Goal: Information Seeking & Learning: Learn about a topic

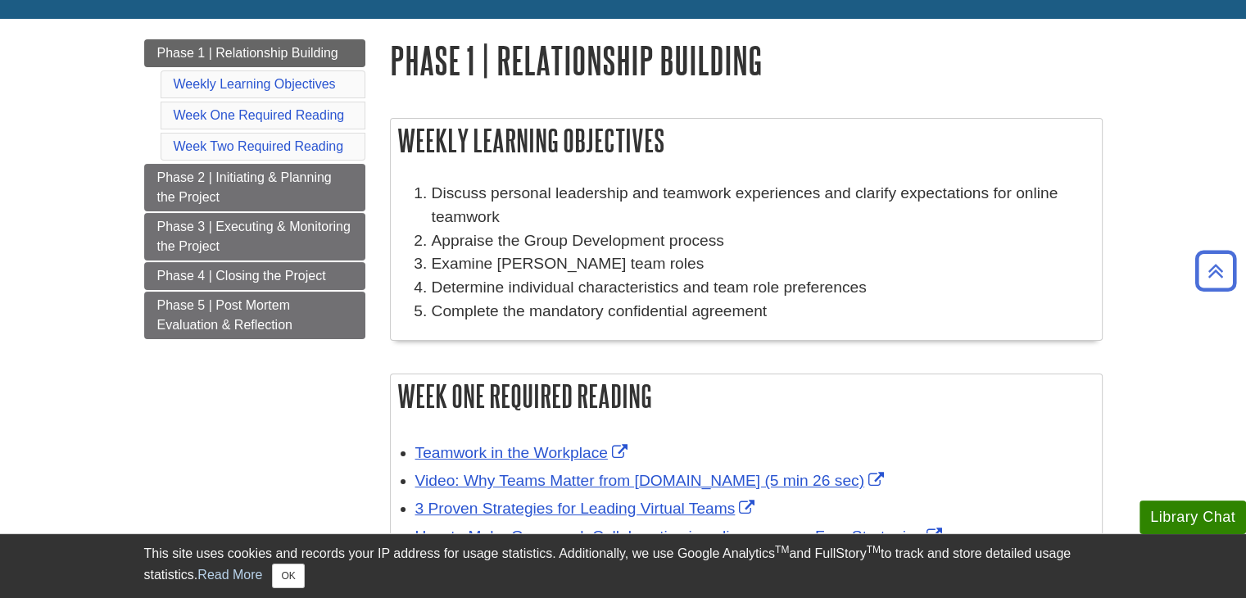
scroll to position [161, 0]
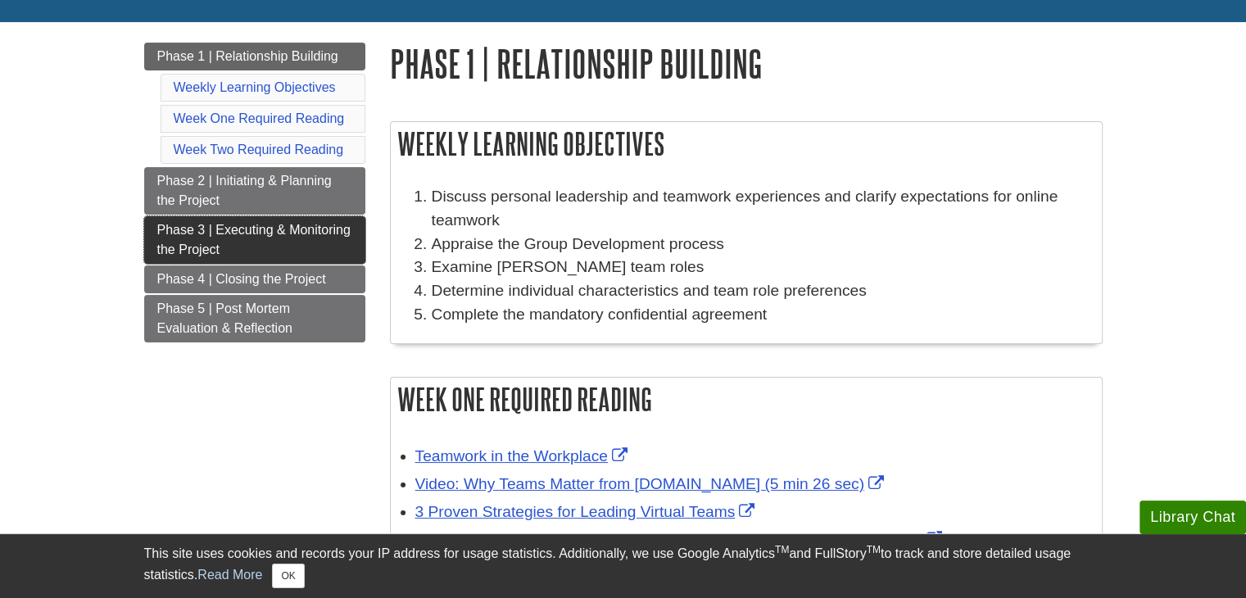
click at [298, 243] on link "Phase 3 | Executing & Monitoring the Project" at bounding box center [254, 240] width 221 height 48
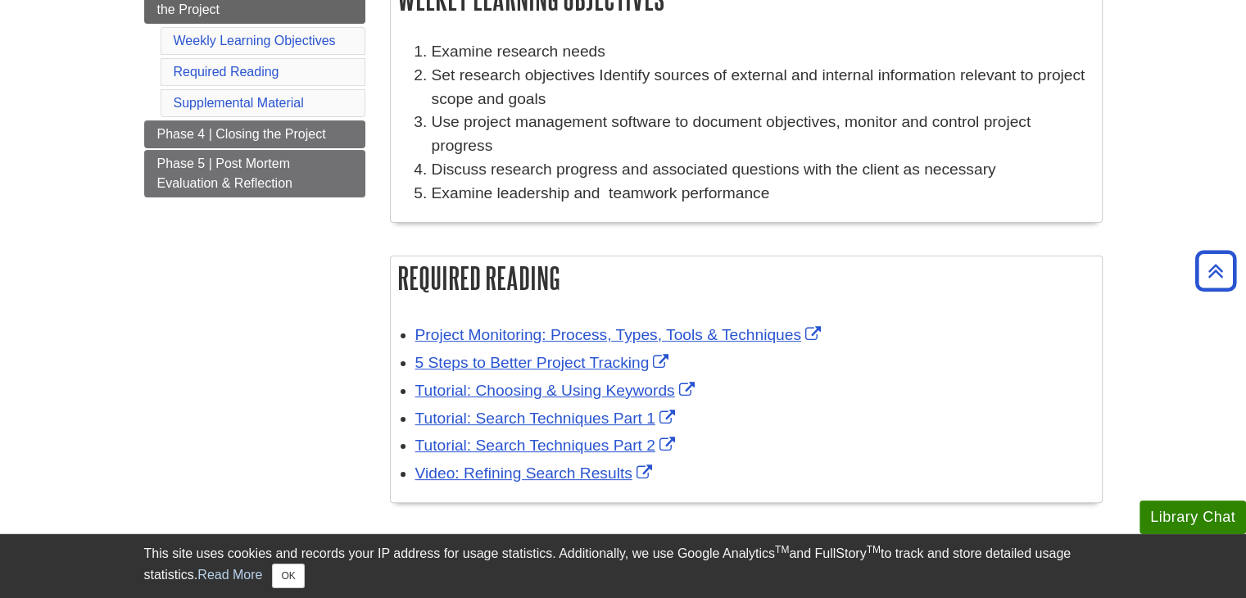
scroll to position [303, 0]
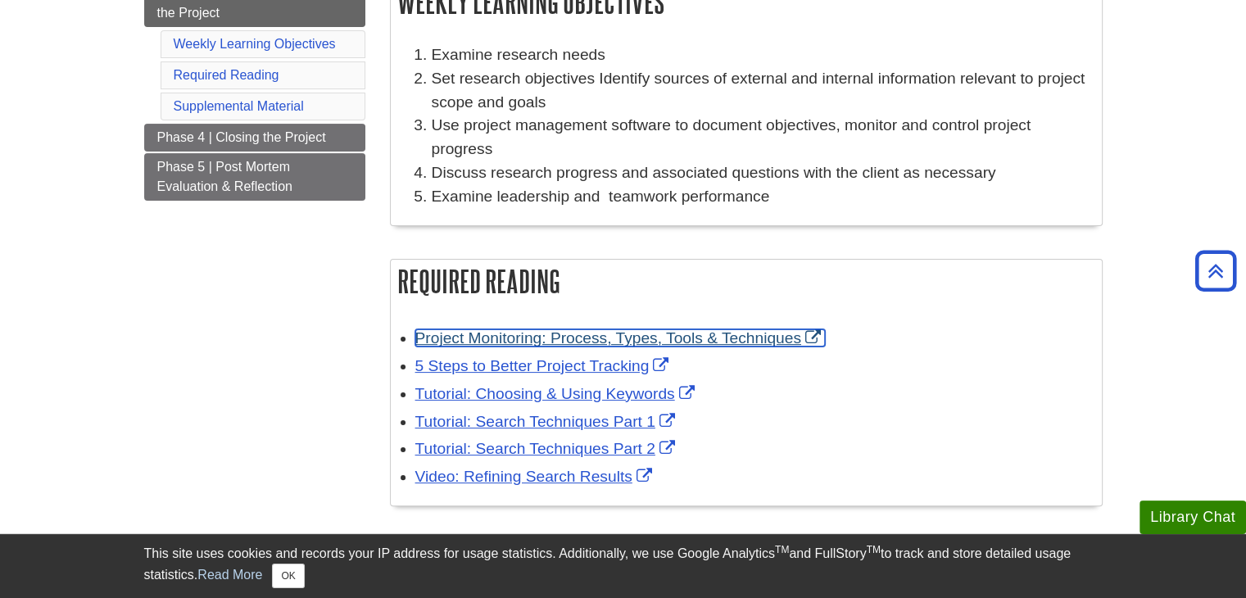
click at [533, 335] on link "Project Monitoring: Process, Types, Tools & Techniques" at bounding box center [620, 337] width 410 height 17
click at [589, 431] on div "Tutorial: Search Techniques Part 1" at bounding box center [754, 423] width 679 height 24
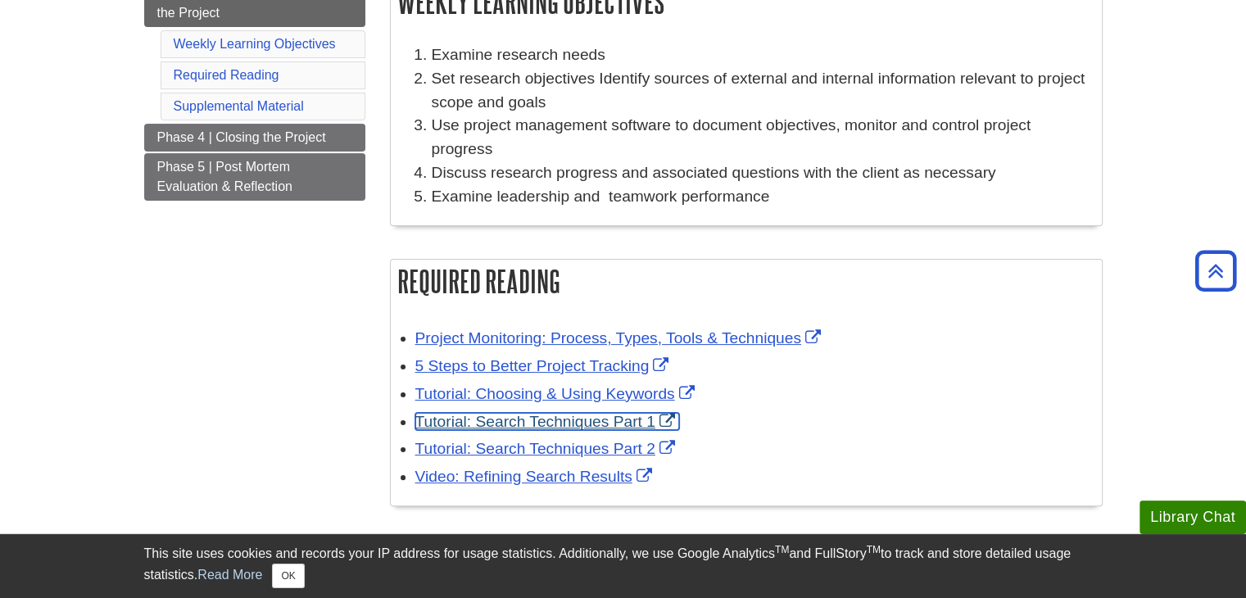
click at [574, 427] on link "Tutorial: Search Techniques Part 1" at bounding box center [547, 421] width 264 height 17
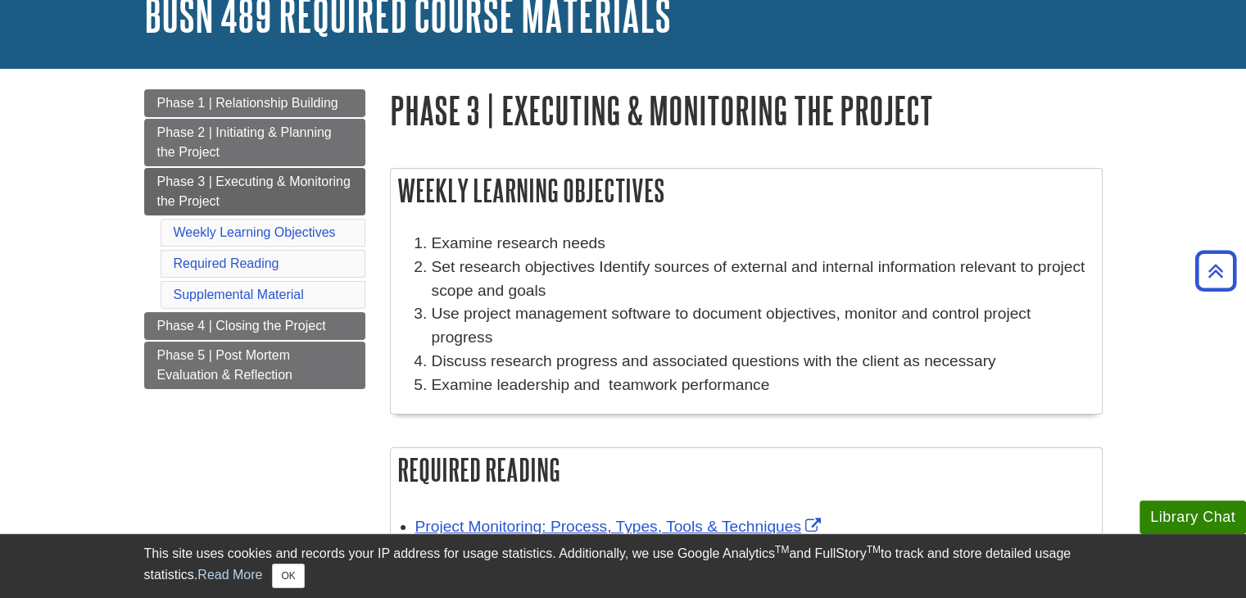
scroll to position [0, 0]
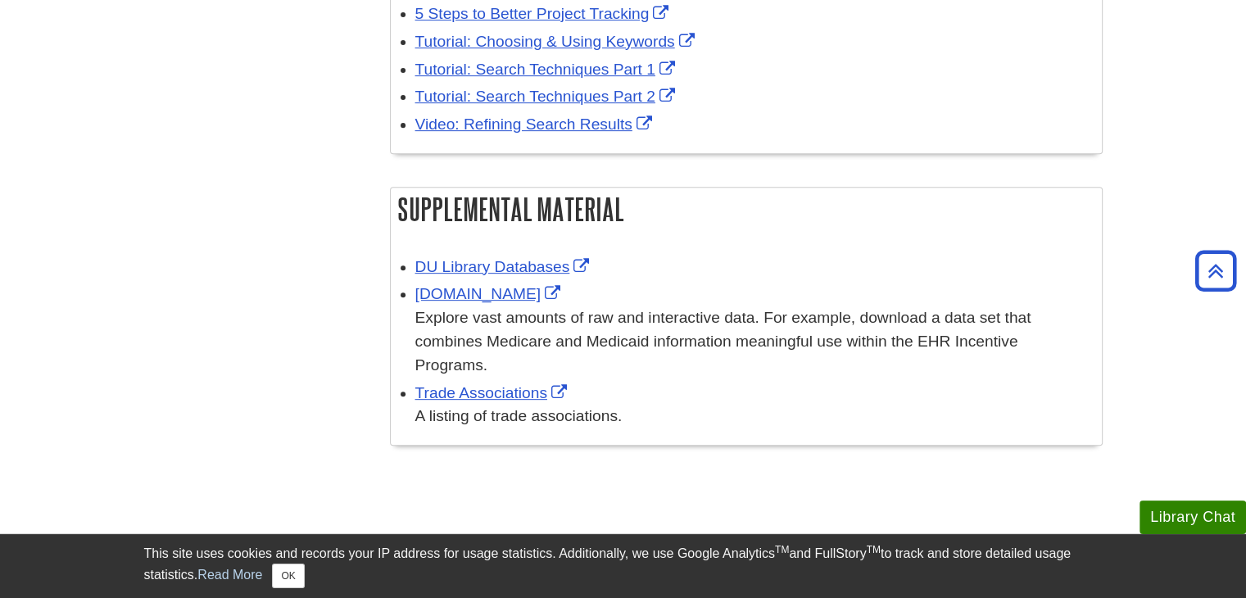
scroll to position [633, 0]
